Goal: Complete application form

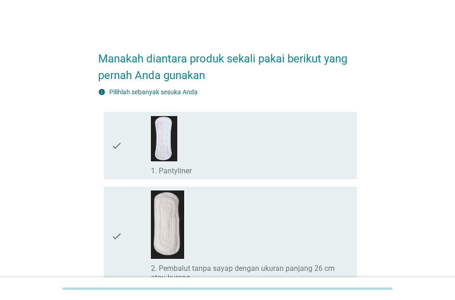
click at [247, 163] on div "check_box_outline_blank 1. Pantyliner" at bounding box center [250, 146] width 199 height 60
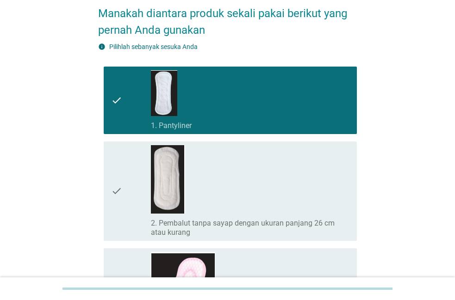
scroll to position [47, 0]
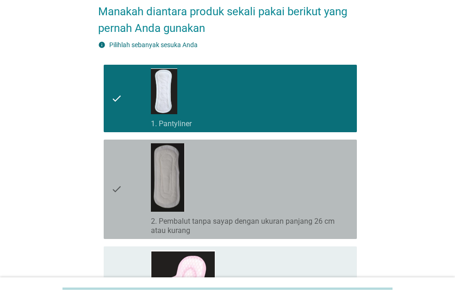
click at [247, 163] on div "check_box_outline_blank 2. Pembalut tanpa sayap dengan ukuran panjang 26 cm ata…" at bounding box center [250, 189] width 199 height 92
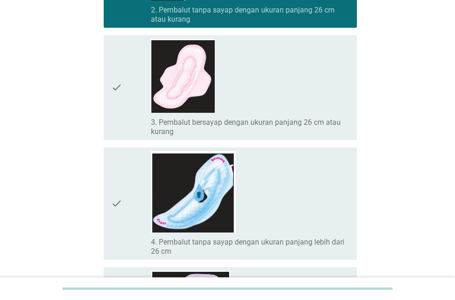
scroll to position [283, 0]
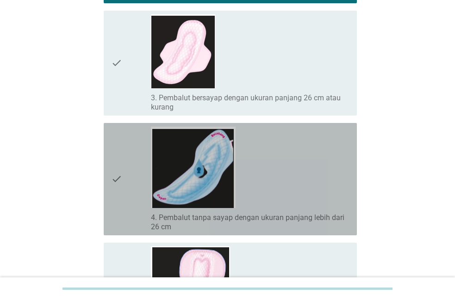
click at [249, 163] on div "check_box_outline_blank 4. Pembalut tanpa sayap dengan ukuran panjang lebih dar…" at bounding box center [250, 179] width 199 height 105
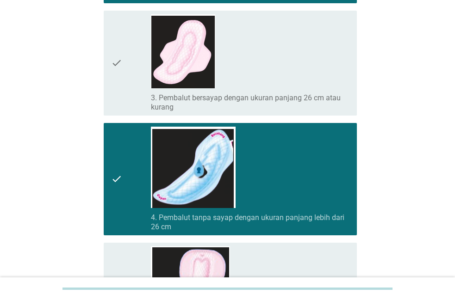
click at [249, 163] on div "check_box_outline_blank 4. Pembalut tanpa sayap dengan ukuran panjang lebih dar…" at bounding box center [250, 179] width 199 height 105
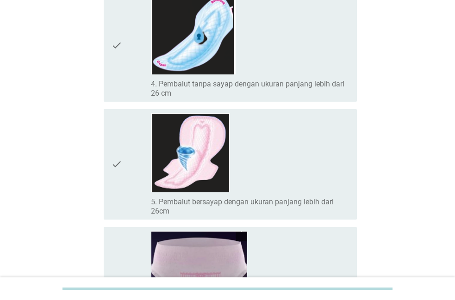
scroll to position [425, 0]
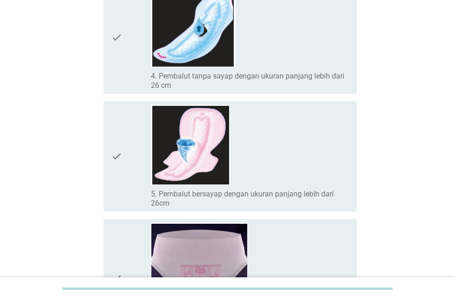
click at [249, 163] on div "check_box_outline_blank 5. Pembalut bersayap dengan ukuran panjang lebih dari 2…" at bounding box center [250, 156] width 199 height 103
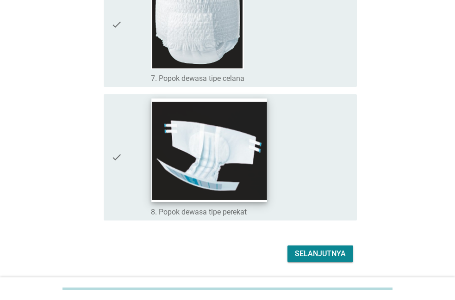
scroll to position [834, 0]
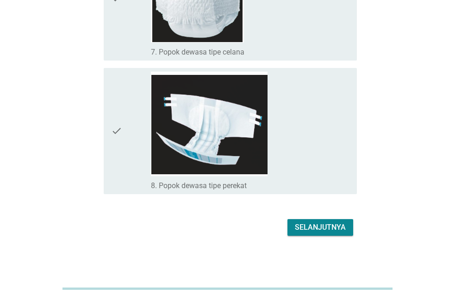
click at [335, 224] on div "Selanjutnya" at bounding box center [320, 227] width 51 height 11
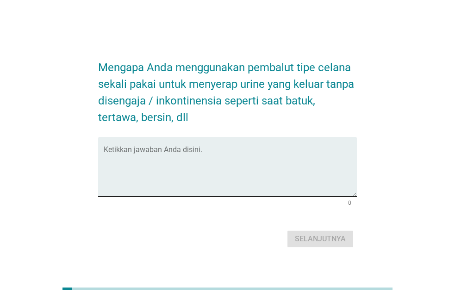
click at [214, 176] on textarea "Ketikkan jawaban Anda disini." at bounding box center [230, 172] width 253 height 49
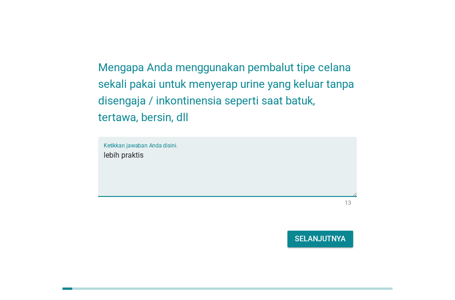
type textarea "lebih praktis"
click at [343, 236] on button "Selanjutnya" at bounding box center [320, 239] width 66 height 17
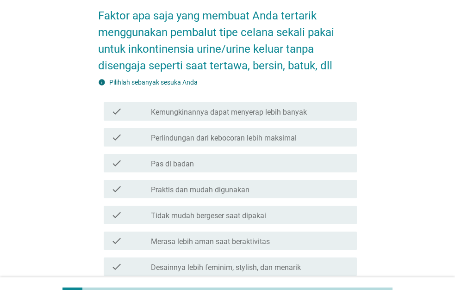
scroll to position [47, 0]
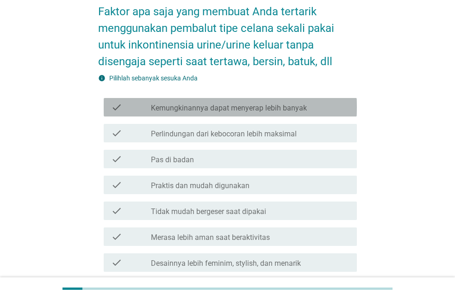
click at [347, 106] on div "check_box_outline_blank Kemungkinannya dapat menyerap lebih banyak" at bounding box center [250, 107] width 199 height 11
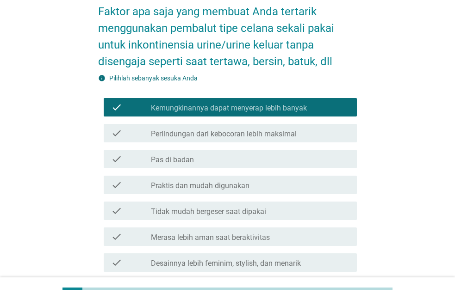
click at [320, 187] on div "check_box_outline_blank Praktis dan mudah digunakan" at bounding box center [250, 185] width 199 height 11
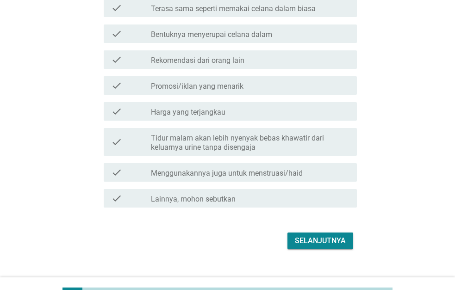
scroll to position [343, 0]
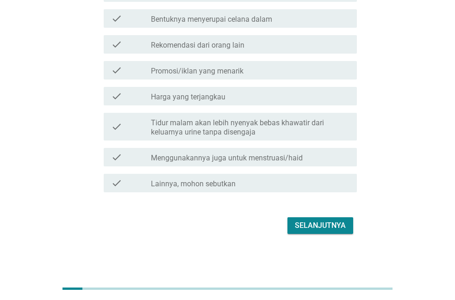
click at [340, 222] on div "Selanjutnya" at bounding box center [320, 225] width 51 height 11
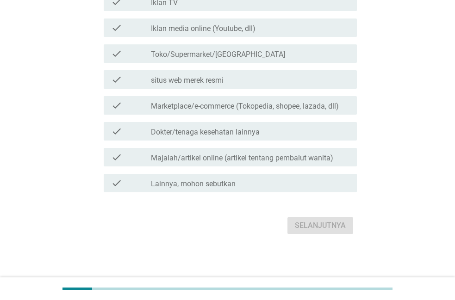
scroll to position [0, 0]
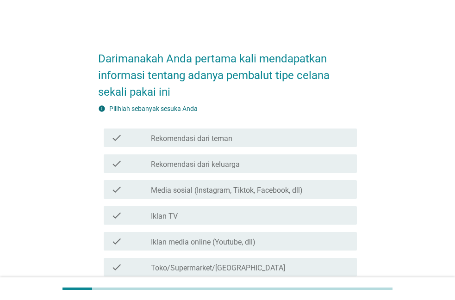
click at [315, 166] on div "check_box_outline_blank Rekomendasi dari keluarga" at bounding box center [250, 163] width 199 height 11
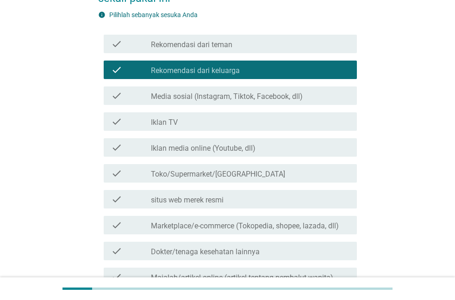
scroll to position [94, 0]
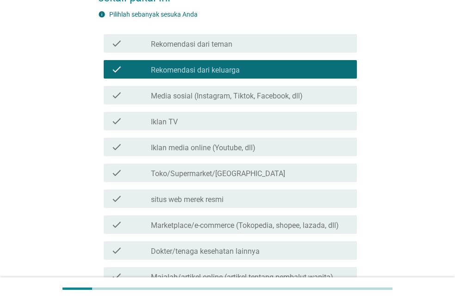
click at [315, 173] on div "check_box_outline_blank Toko/Supermarket/[GEOGRAPHIC_DATA]" at bounding box center [250, 173] width 199 height 11
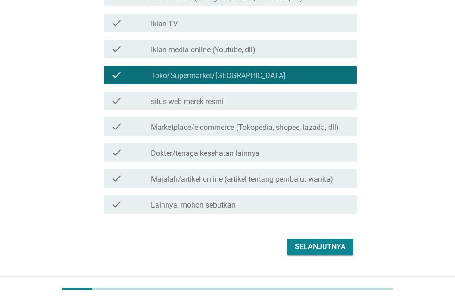
scroll to position [214, 0]
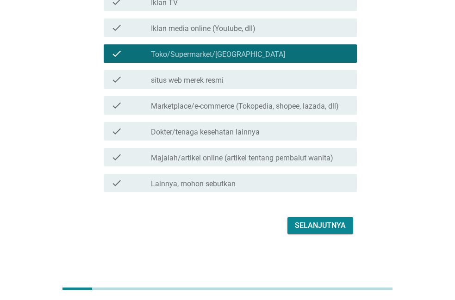
click at [339, 224] on div "Selanjutnya" at bounding box center [320, 225] width 51 height 11
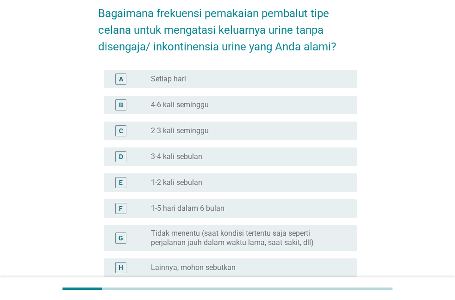
scroll to position [47, 0]
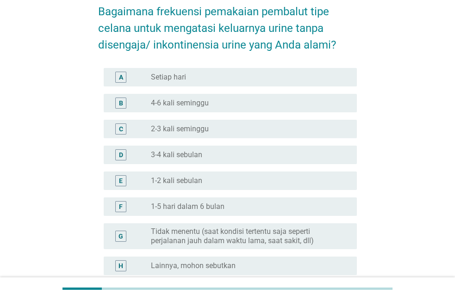
click at [336, 182] on div "radio_button_unchecked 1-2 kali sebulan" at bounding box center [246, 180] width 191 height 9
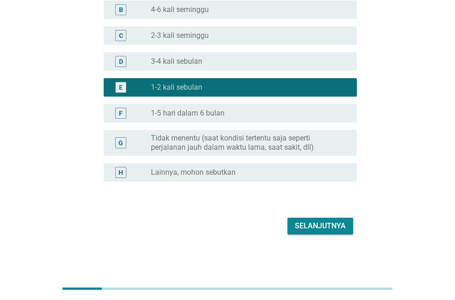
scroll to position [141, 0]
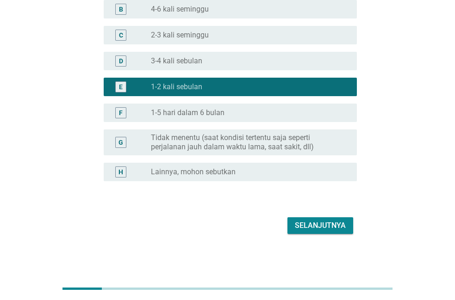
click at [344, 224] on div "Selanjutnya" at bounding box center [320, 225] width 51 height 11
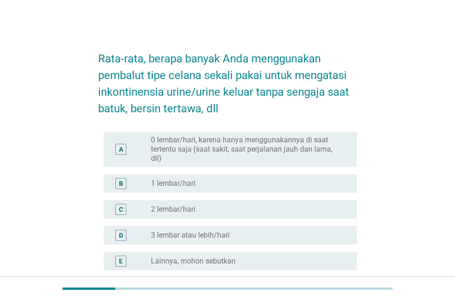
click at [351, 154] on div "A radio_button_unchecked 0 lembar/hari, karena hanya menggunakannya di saat ter…" at bounding box center [230, 149] width 253 height 35
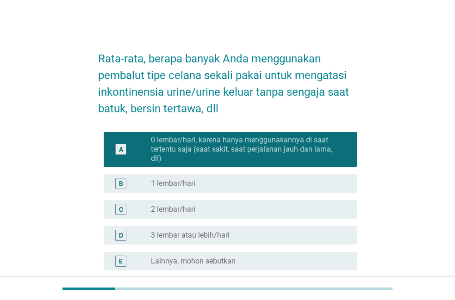
scroll to position [89, 0]
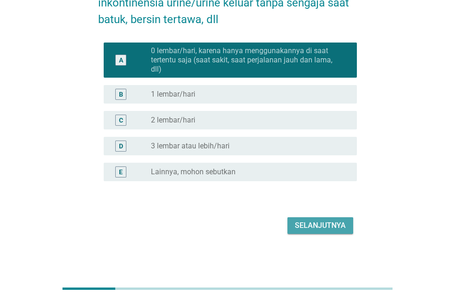
click at [326, 225] on div "Selanjutnya" at bounding box center [320, 225] width 51 height 11
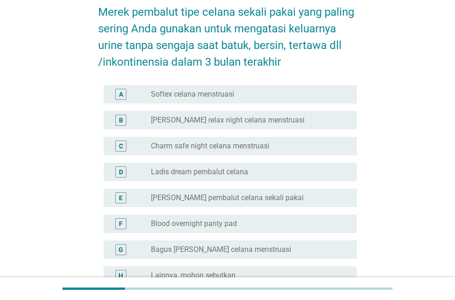
scroll to position [47, 0]
click at [317, 121] on div "radio_button_unchecked [PERSON_NAME] relax night celana menstruasi" at bounding box center [246, 119] width 191 height 9
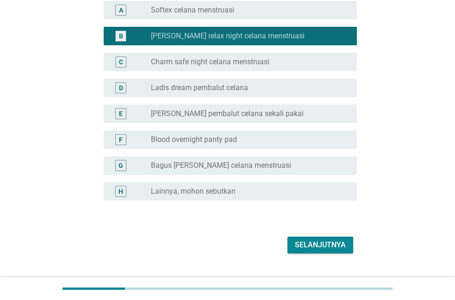
scroll to position [150, 0]
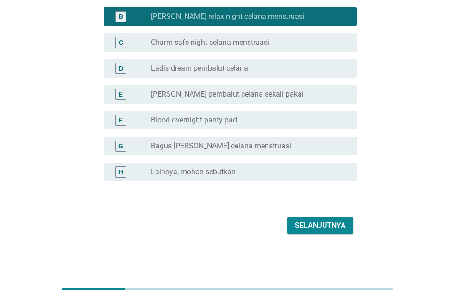
click at [338, 220] on div "Selanjutnya" at bounding box center [320, 225] width 51 height 11
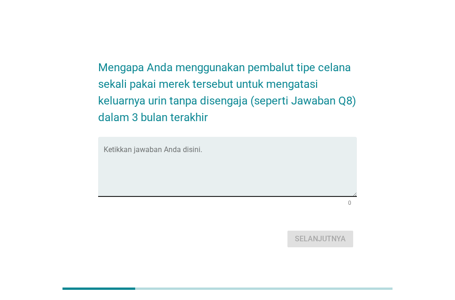
click at [339, 185] on textarea "Ketikkan jawaban Anda disini." at bounding box center [230, 172] width 253 height 49
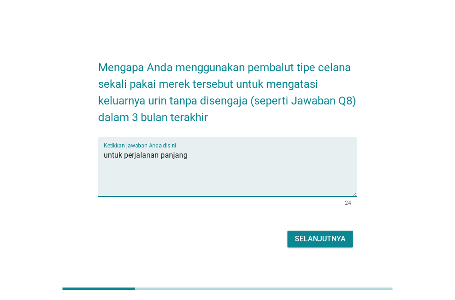
type textarea "untuk perjalanan panjang"
click at [305, 235] on div "Selanjutnya" at bounding box center [227, 239] width 259 height 22
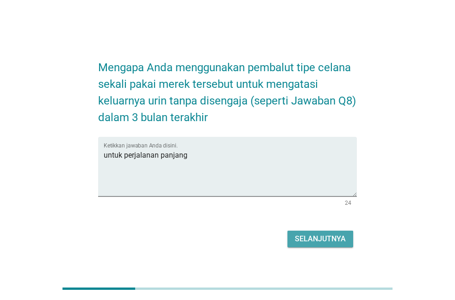
click at [326, 239] on div "Selanjutnya" at bounding box center [320, 239] width 51 height 11
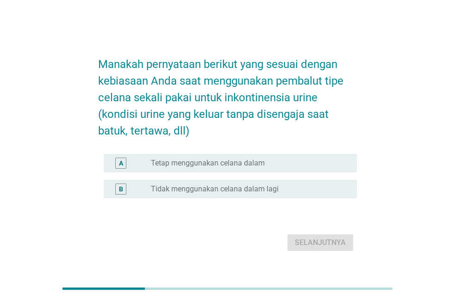
click at [338, 166] on div "radio_button_unchecked Tetap menggunakan celana dalam" at bounding box center [246, 163] width 191 height 9
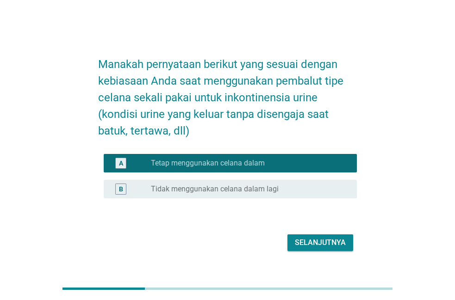
click at [341, 239] on div "Selanjutnya" at bounding box center [320, 242] width 51 height 11
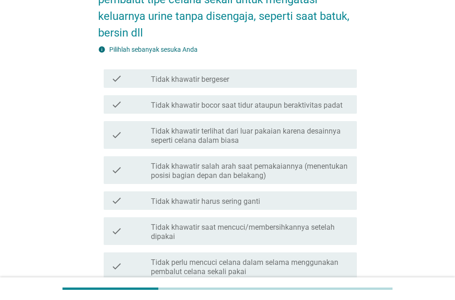
scroll to position [94, 0]
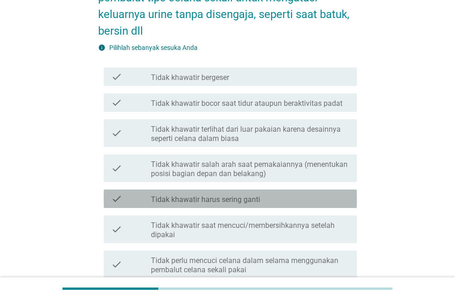
click at [341, 196] on div "check_box_outline_blank Tidak khawatir harus sering ganti" at bounding box center [250, 198] width 199 height 11
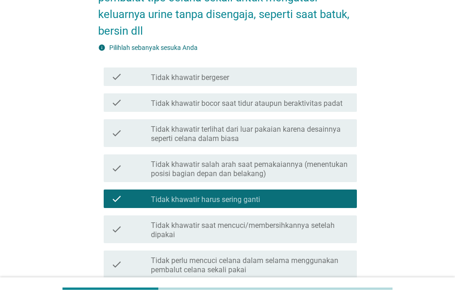
click at [336, 136] on label "Tidak khawatir terlihat dari luar pakaian karena desainnya seperti celana dalam…" at bounding box center [250, 134] width 199 height 19
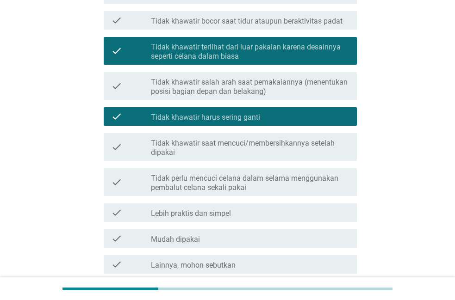
scroll to position [189, 0]
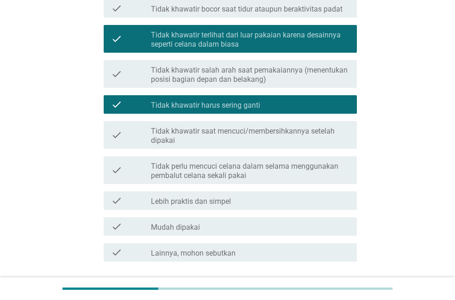
click at [274, 202] on div "check_box_outline_blank Lebih praktis dan simpel" at bounding box center [250, 200] width 199 height 11
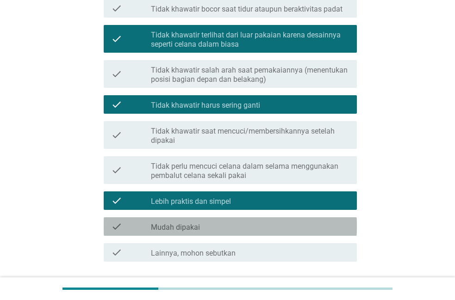
click at [270, 224] on div "check_box_outline_blank Mudah dipakai" at bounding box center [250, 226] width 199 height 11
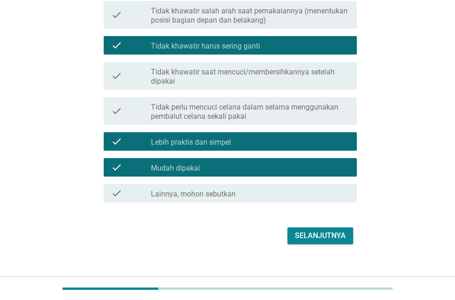
scroll to position [258, 0]
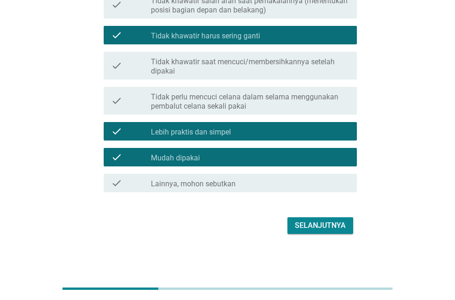
click at [306, 222] on div "Selanjutnya" at bounding box center [320, 225] width 51 height 11
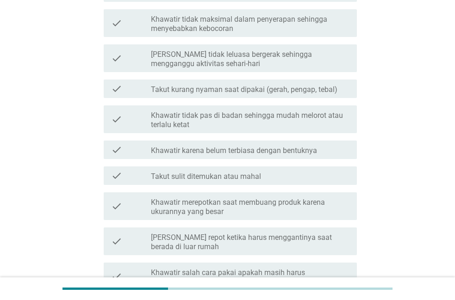
scroll to position [0, 0]
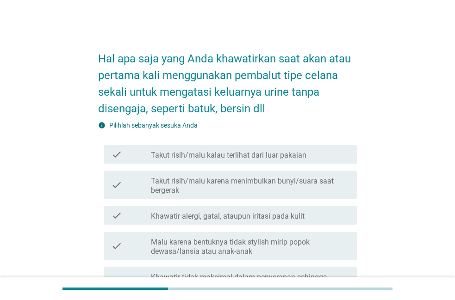
click at [319, 157] on div "check_box_outline_blank Takut risih/malu kalau terlihat dari luar pakaian" at bounding box center [250, 154] width 199 height 11
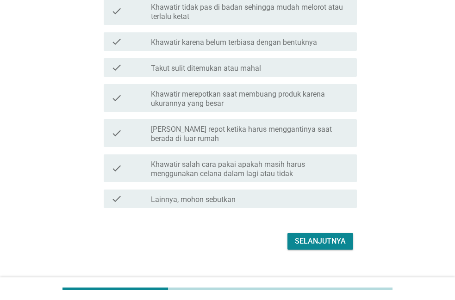
scroll to position [382, 0]
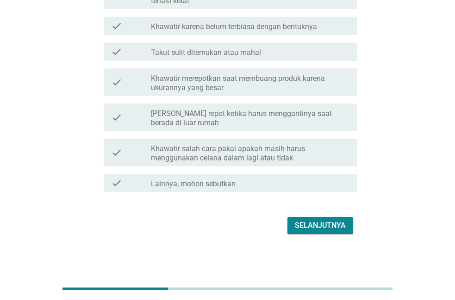
click at [298, 52] on div "check_box_outline_blank Takut sulit ditemukan atau mahal" at bounding box center [250, 51] width 199 height 11
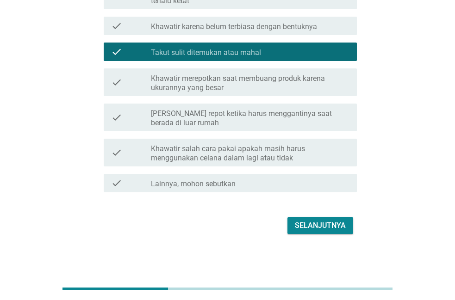
click at [313, 222] on div "Selanjutnya" at bounding box center [320, 225] width 51 height 11
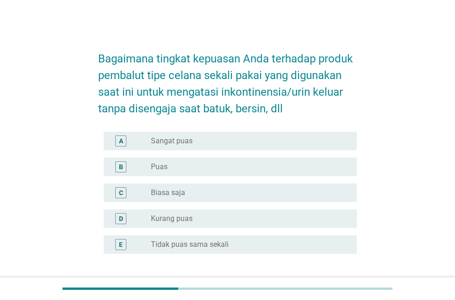
click at [321, 147] on div "A radio_button_unchecked Sangat puas" at bounding box center [230, 141] width 253 height 19
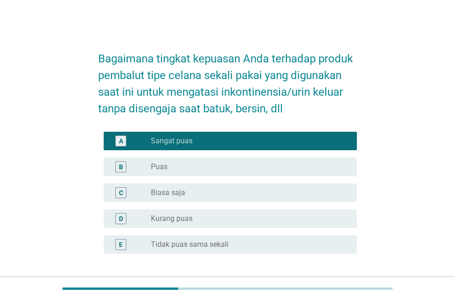
scroll to position [73, 0]
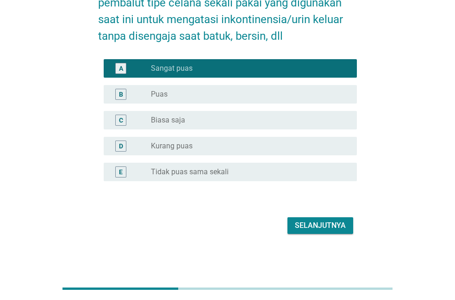
click at [336, 229] on div "Selanjutnya" at bounding box center [320, 225] width 51 height 11
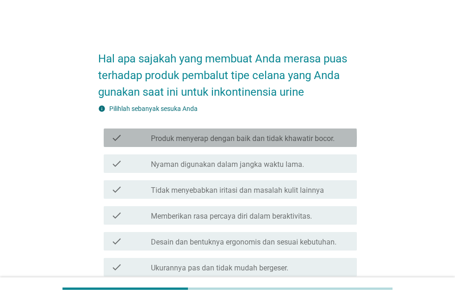
click at [342, 136] on div "check_box_outline_blank Produk menyerap dengan baik dan tidak khawatir bocor." at bounding box center [250, 137] width 199 height 11
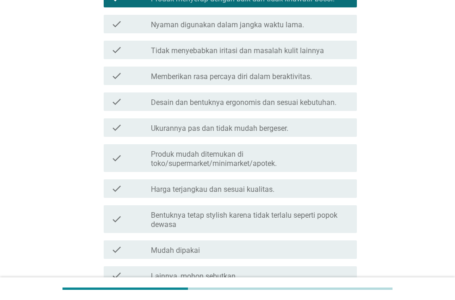
scroll to position [142, 0]
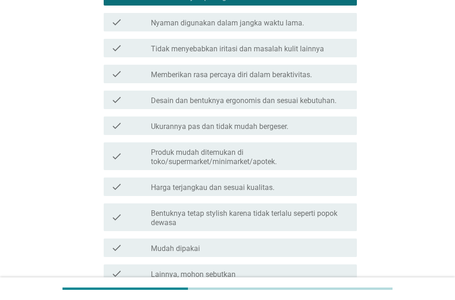
click at [340, 237] on div "check check_box_outline_blank Mudah dipakai" at bounding box center [227, 248] width 259 height 26
click at [340, 241] on div "check check_box_outline_blank Mudah dipakai" at bounding box center [230, 248] width 253 height 19
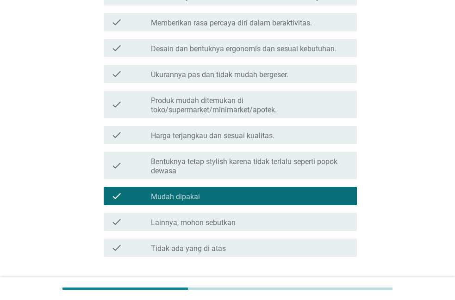
scroll to position [258, 0]
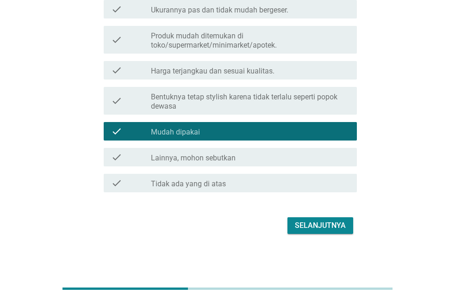
click at [338, 224] on div "Selanjutnya" at bounding box center [320, 225] width 51 height 11
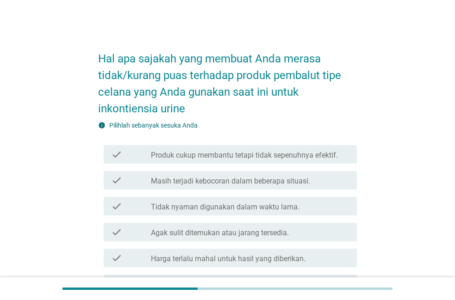
scroll to position [47, 0]
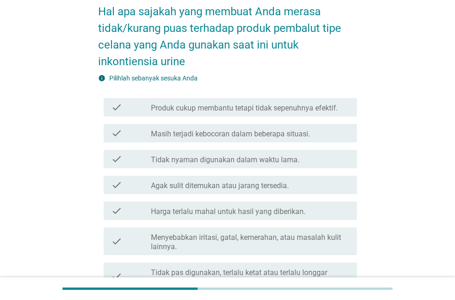
click at [340, 158] on div "check_box_outline_blank Tidak nyaman digunakan dalam waktu lama." at bounding box center [250, 159] width 199 height 11
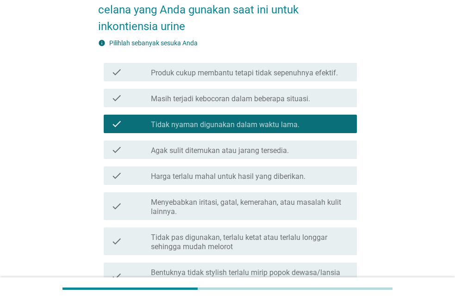
scroll to position [94, 0]
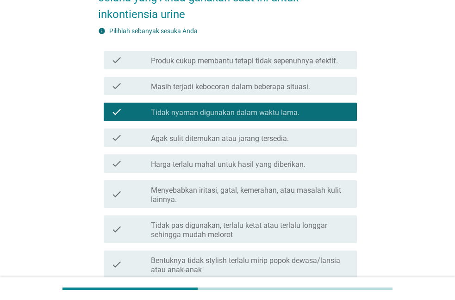
click at [320, 142] on div "check_box_outline_blank Agak sulit ditemukan atau jarang tersedia." at bounding box center [250, 137] width 199 height 11
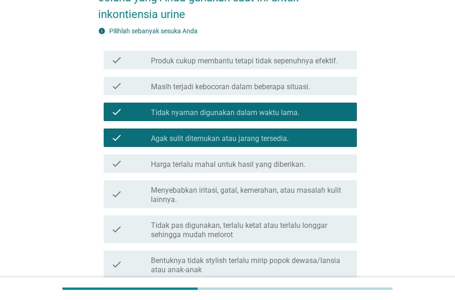
scroll to position [345, 0]
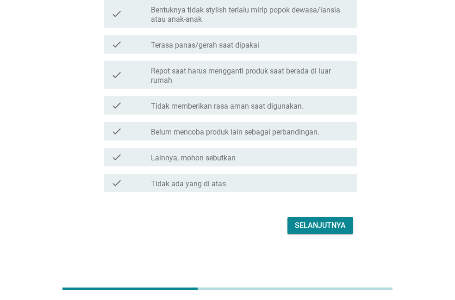
click at [336, 223] on div "Selanjutnya" at bounding box center [320, 225] width 51 height 11
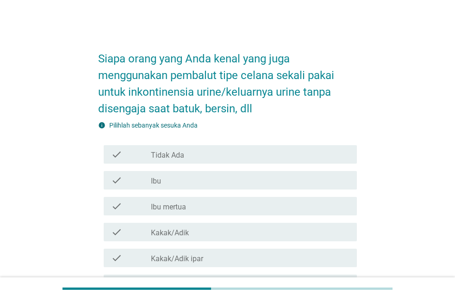
click at [321, 177] on div "check_box_outline_blank Ibu" at bounding box center [250, 180] width 199 height 11
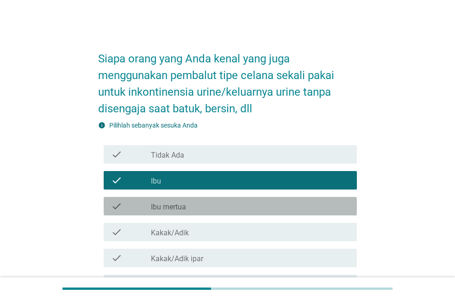
click at [318, 206] on div "check_box_outline_blank Ibu mertua" at bounding box center [250, 206] width 199 height 11
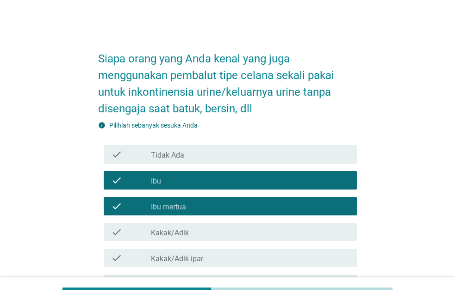
click at [322, 178] on div "check_box_outline_blank Ibu" at bounding box center [250, 180] width 199 height 11
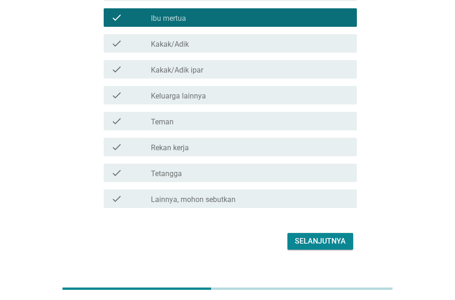
scroll to position [205, 0]
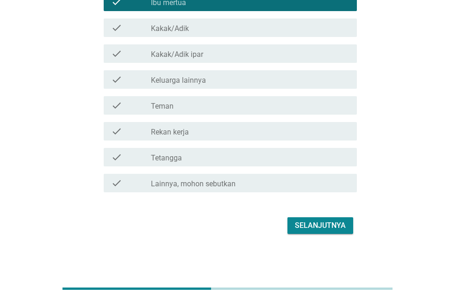
click at [333, 229] on div "Selanjutnya" at bounding box center [320, 225] width 51 height 11
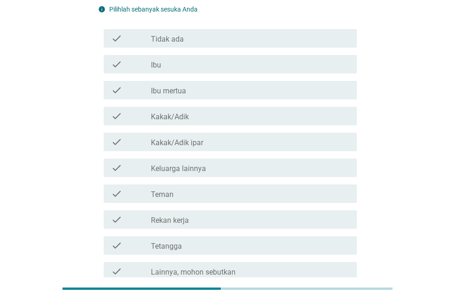
scroll to position [47, 0]
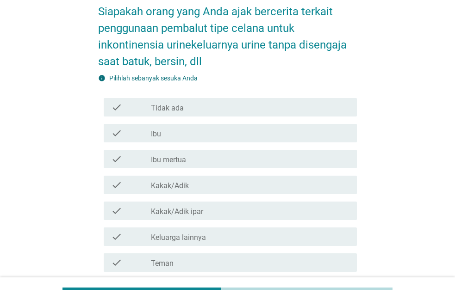
click at [323, 137] on div "check_box_outline_blank Ibu" at bounding box center [250, 133] width 199 height 11
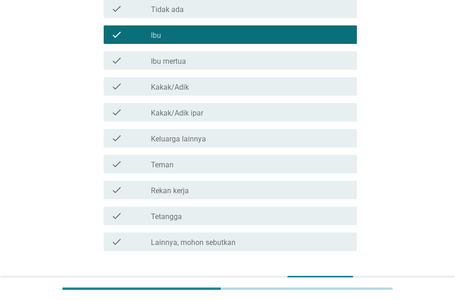
scroll to position [205, 0]
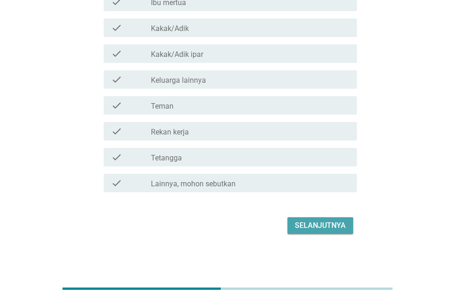
click at [349, 225] on button "Selanjutnya" at bounding box center [320, 226] width 66 height 17
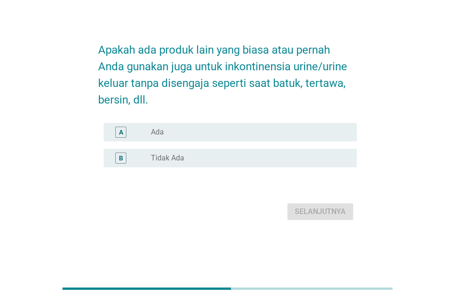
scroll to position [0, 0]
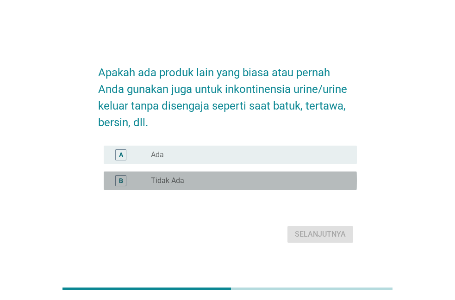
click at [346, 178] on div "radio_button_unchecked Tidak Ada" at bounding box center [250, 180] width 199 height 9
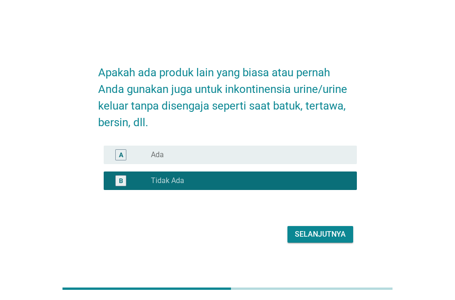
click at [343, 234] on div "Selanjutnya" at bounding box center [320, 234] width 51 height 11
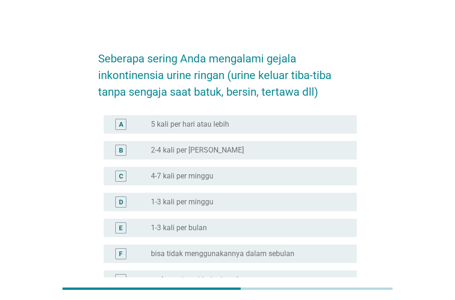
click at [343, 224] on div "radio_button_unchecked 1-3 kali per bulan" at bounding box center [250, 228] width 199 height 9
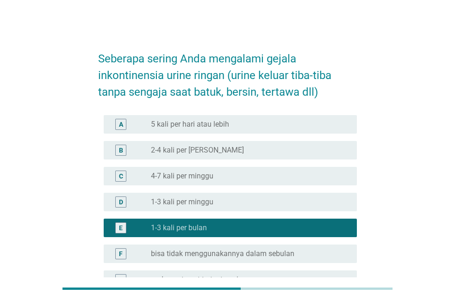
scroll to position [134, 0]
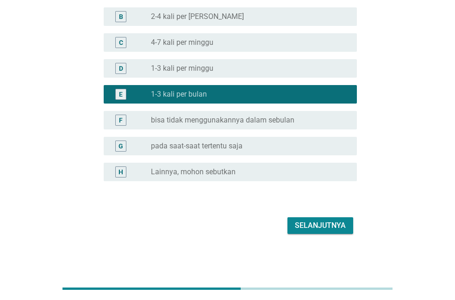
click at [341, 224] on div "Selanjutnya" at bounding box center [320, 225] width 51 height 11
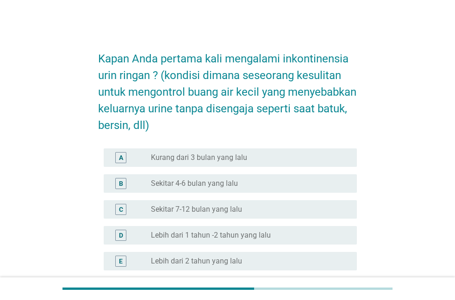
click at [339, 209] on div "radio_button_unchecked Sekitar 7-12 bulan yang lalu" at bounding box center [246, 209] width 191 height 9
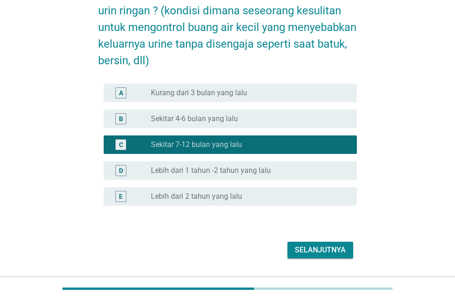
scroll to position [89, 0]
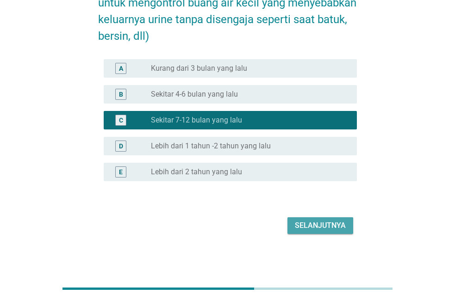
click at [330, 220] on div "Selanjutnya" at bounding box center [320, 225] width 51 height 11
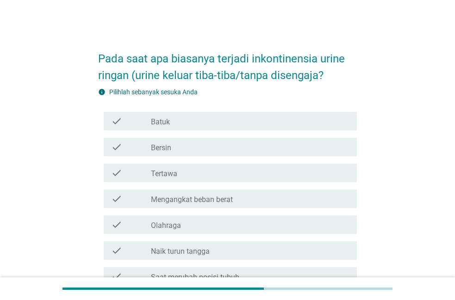
click at [322, 122] on div "check_box_outline_blank Batuk" at bounding box center [250, 121] width 199 height 11
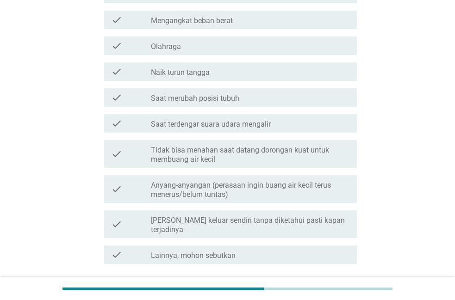
scroll to position [236, 0]
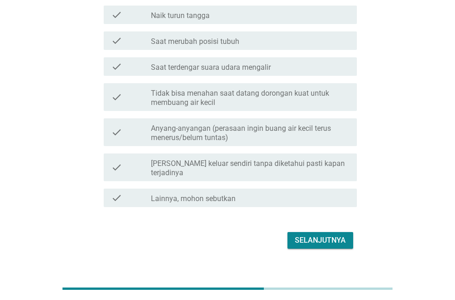
click at [339, 235] on div "Selanjutnya" at bounding box center [320, 240] width 51 height 11
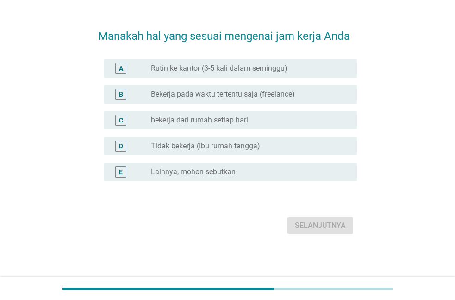
scroll to position [0, 0]
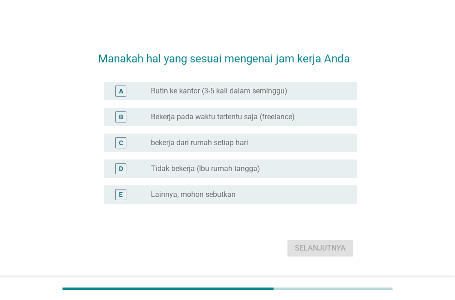
click at [305, 91] on div "radio_button_unchecked Rutin ke kantor (3-5 kali dalam seminggu)" at bounding box center [246, 91] width 191 height 9
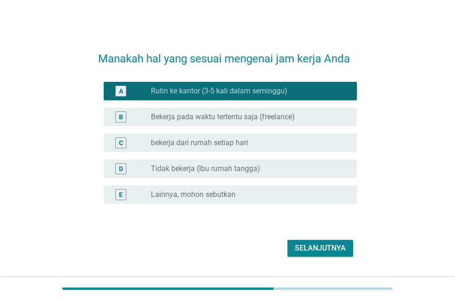
click at [331, 243] on div "Selanjutnya" at bounding box center [320, 248] width 51 height 11
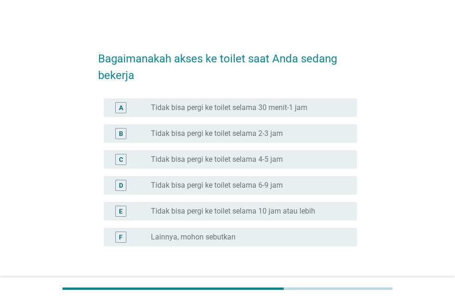
click at [296, 155] on div "radio_button_unchecked Tidak bisa pergi ke toilet selama 4-5 jam" at bounding box center [250, 159] width 199 height 11
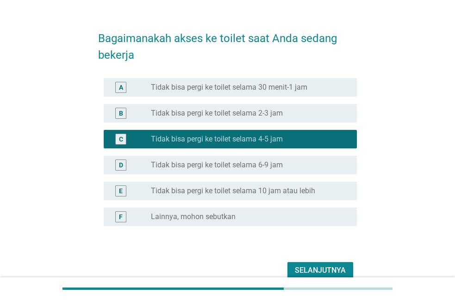
scroll to position [65, 0]
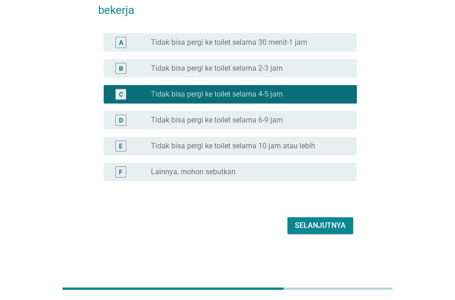
click at [319, 220] on div "Selanjutnya" at bounding box center [320, 225] width 51 height 11
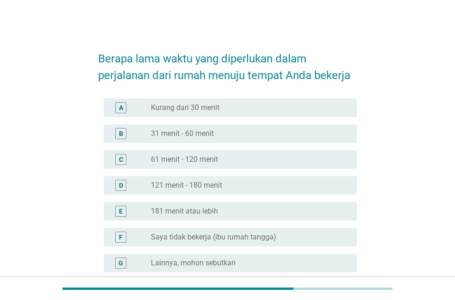
click at [314, 133] on div "radio_button_unchecked 31 menit - 60 menit" at bounding box center [246, 133] width 191 height 9
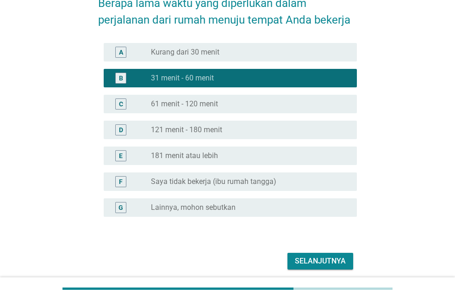
scroll to position [91, 0]
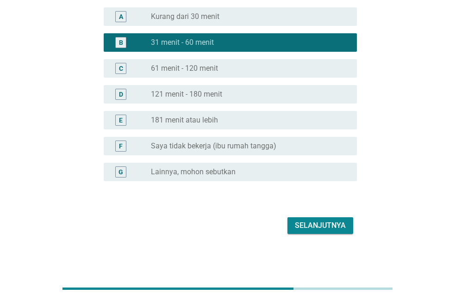
click at [341, 230] on div "Selanjutnya" at bounding box center [320, 225] width 51 height 11
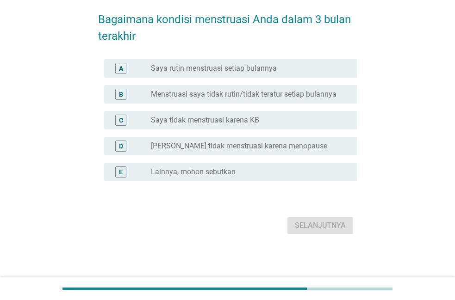
scroll to position [0, 0]
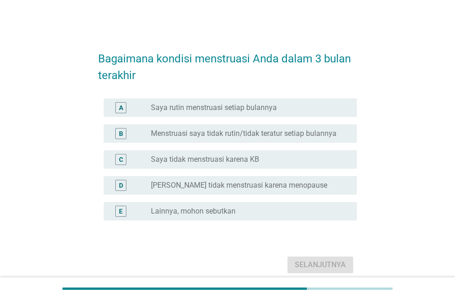
click at [330, 104] on div "radio_button_unchecked Saya rutin menstruasi setiap bulannya" at bounding box center [246, 107] width 191 height 9
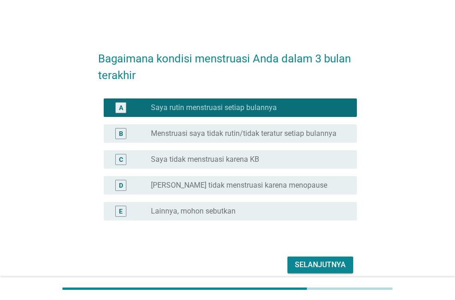
click at [326, 261] on div "Selanjutnya" at bounding box center [320, 265] width 51 height 11
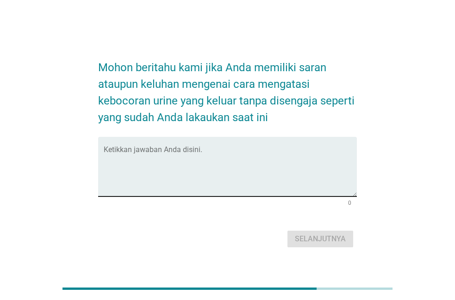
click at [295, 181] on textarea "Ketikkan jawaban Anda disini." at bounding box center [230, 172] width 253 height 49
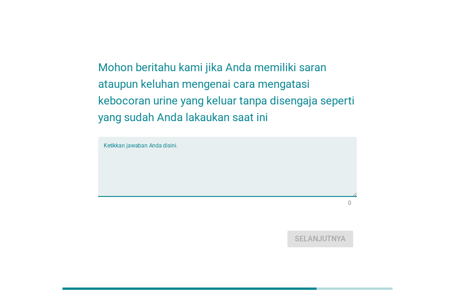
type textarea "m"
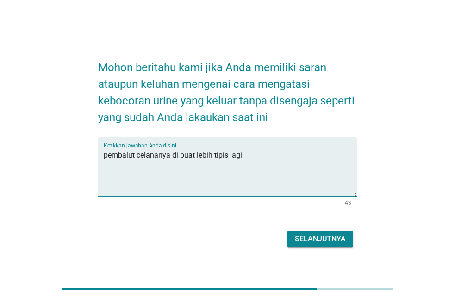
type textarea "pembalut celananya di buat lebih tipis lagi"
click at [312, 240] on div "Selanjutnya" at bounding box center [320, 239] width 51 height 11
